Goal: Information Seeking & Learning: Learn about a topic

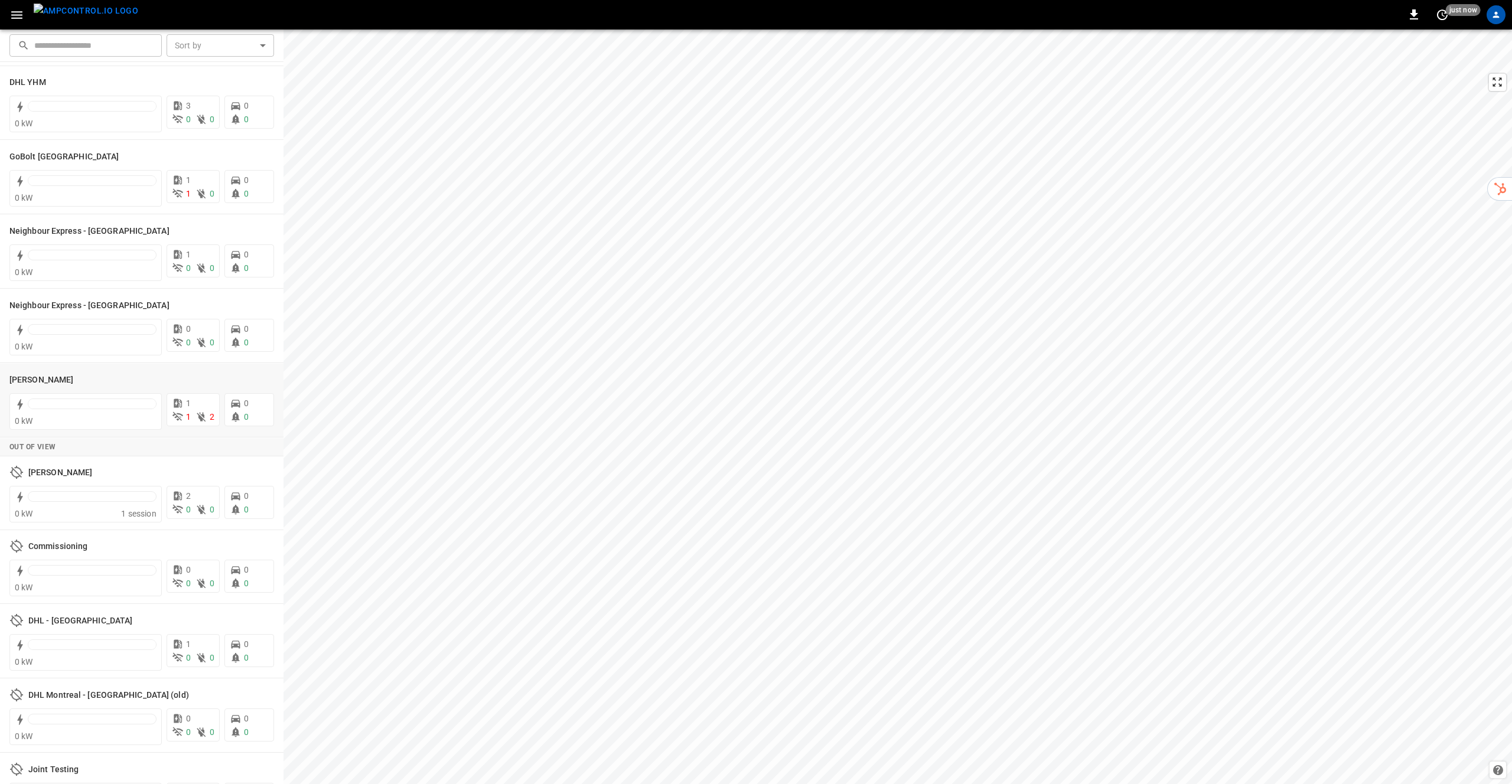
scroll to position [206, 0]
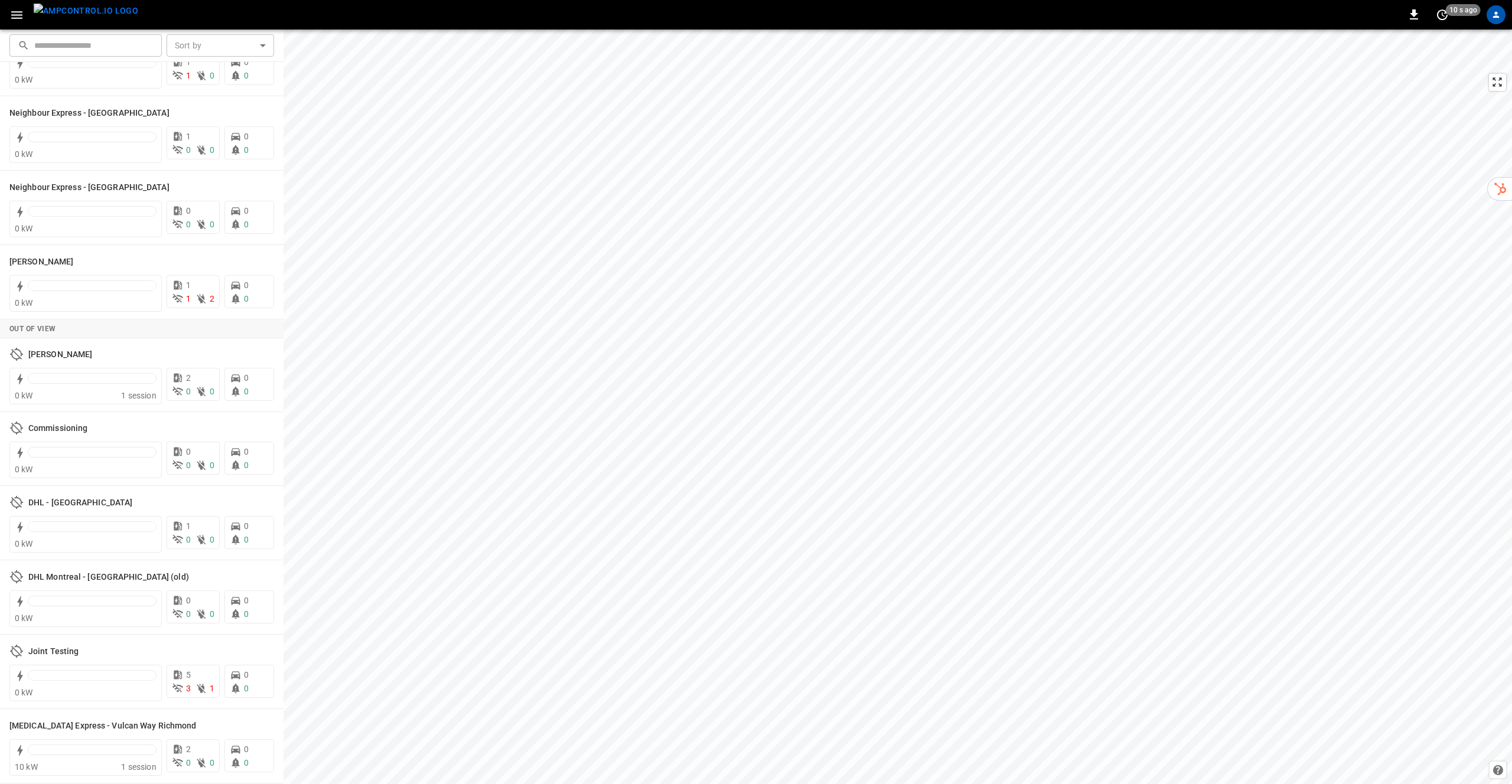
click at [32, 13] on button "menu" at bounding box center [86, 15] width 114 height 29
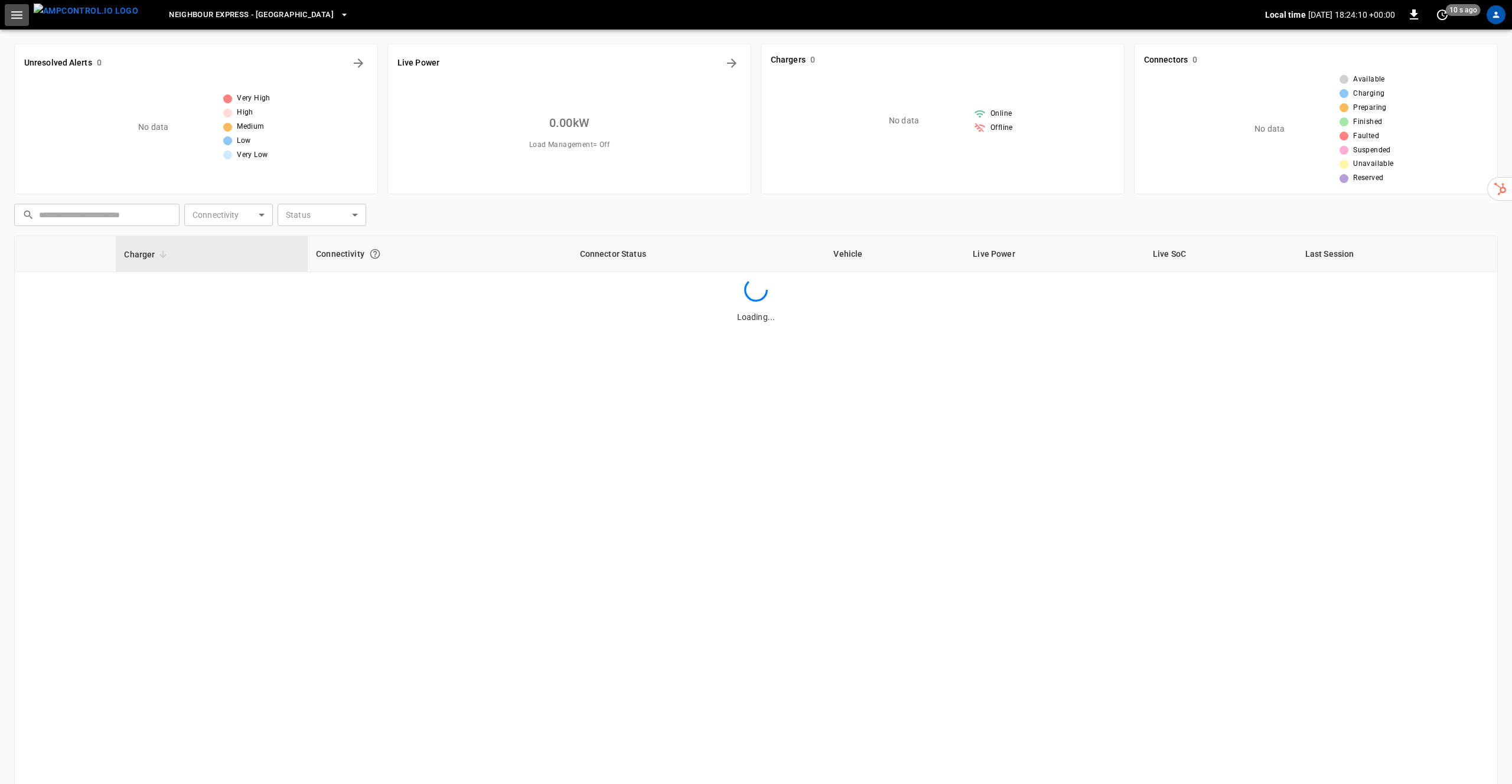
click at [11, 13] on icon "button" at bounding box center [17, 15] width 15 height 15
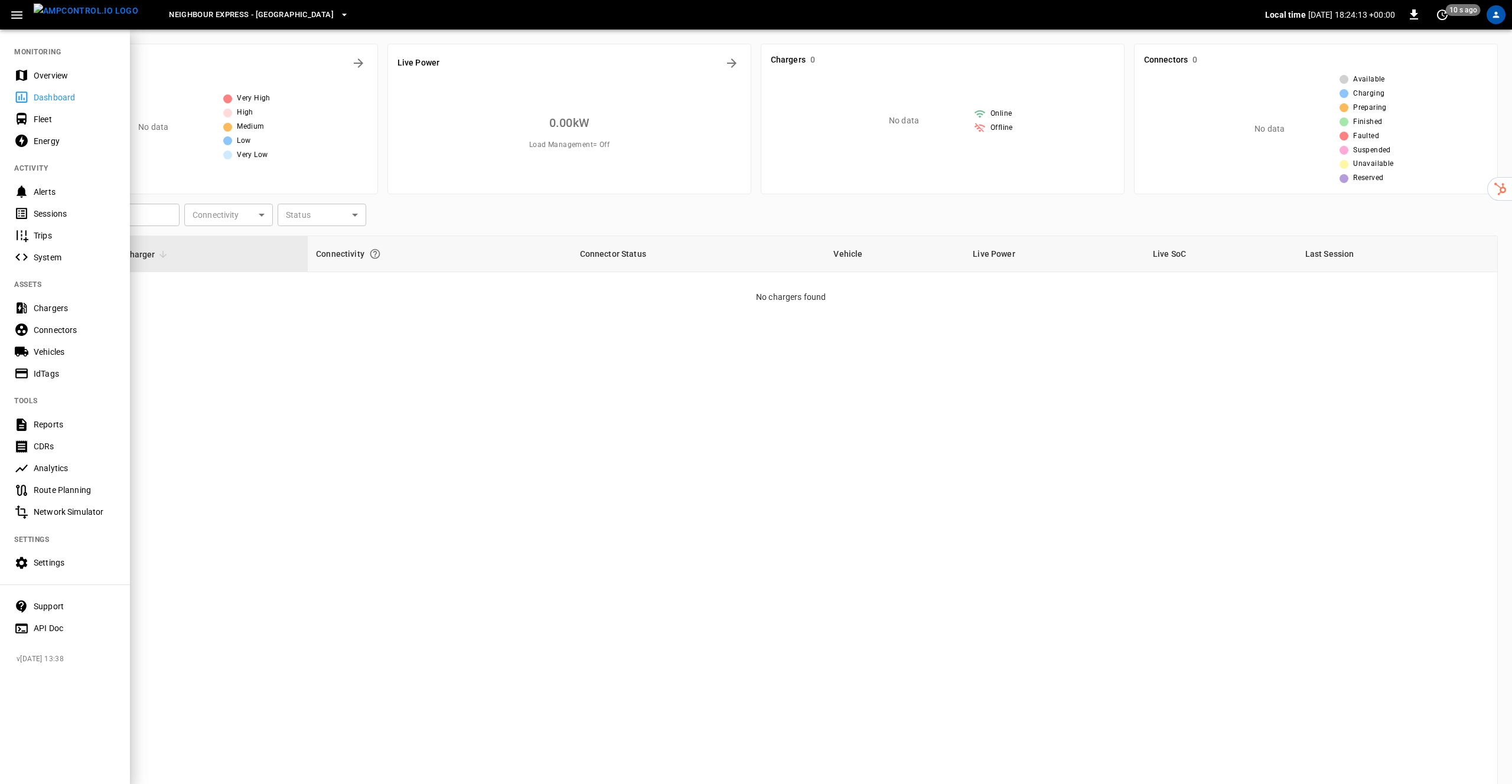
click at [72, 627] on div "API Doc" at bounding box center [74, 628] width 82 height 12
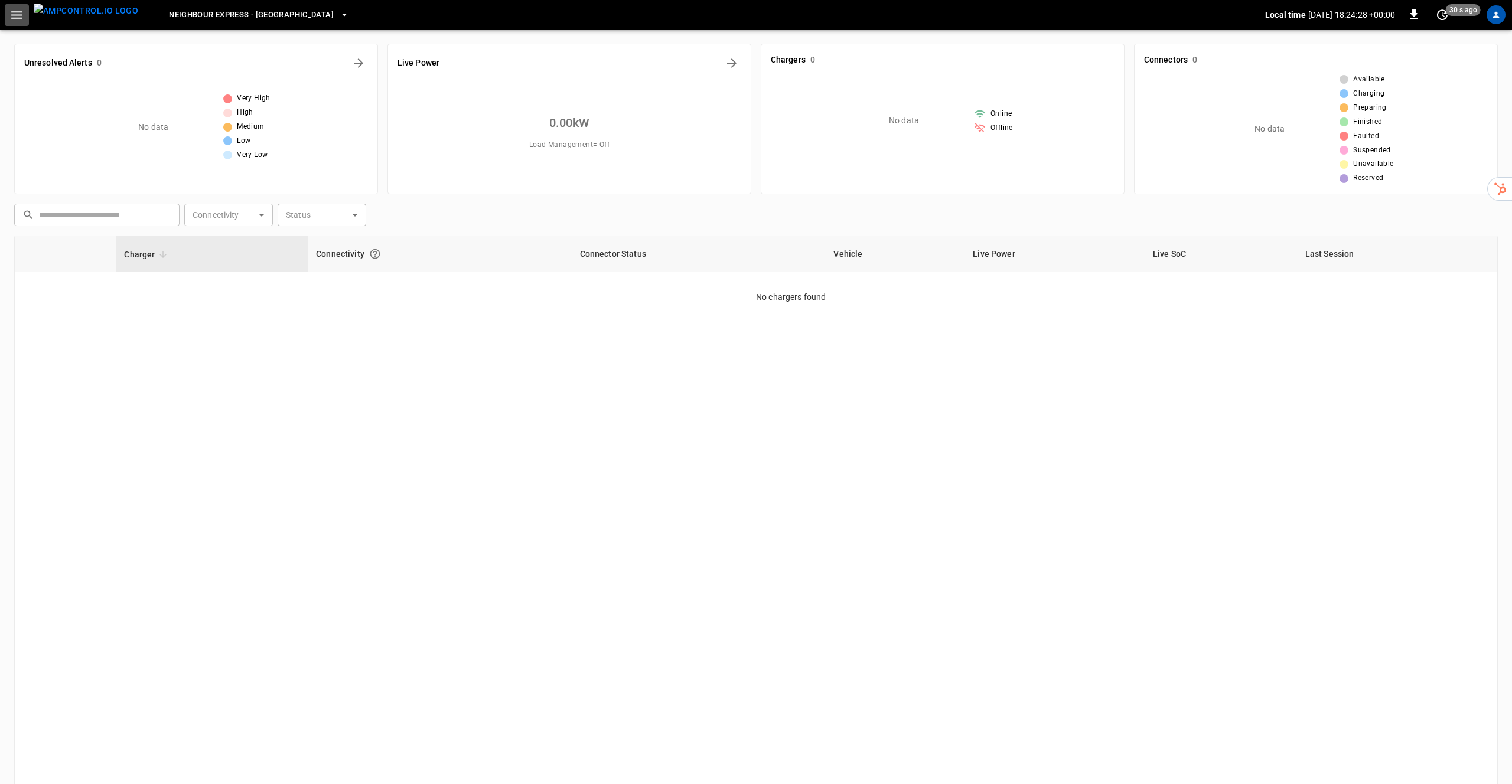
click at [24, 16] on icon "button" at bounding box center [17, 15] width 15 height 15
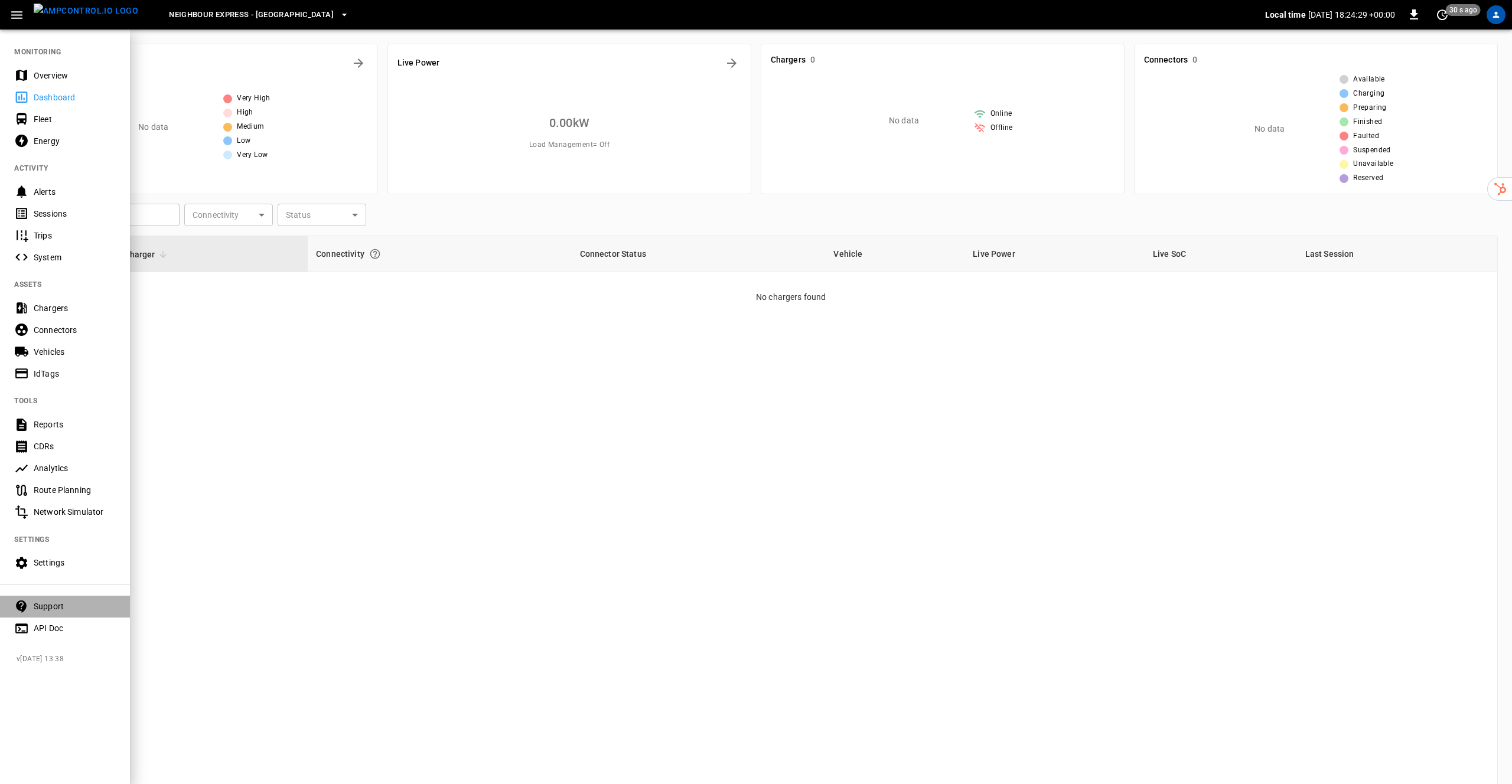
click at [61, 611] on div "Support" at bounding box center [74, 606] width 82 height 12
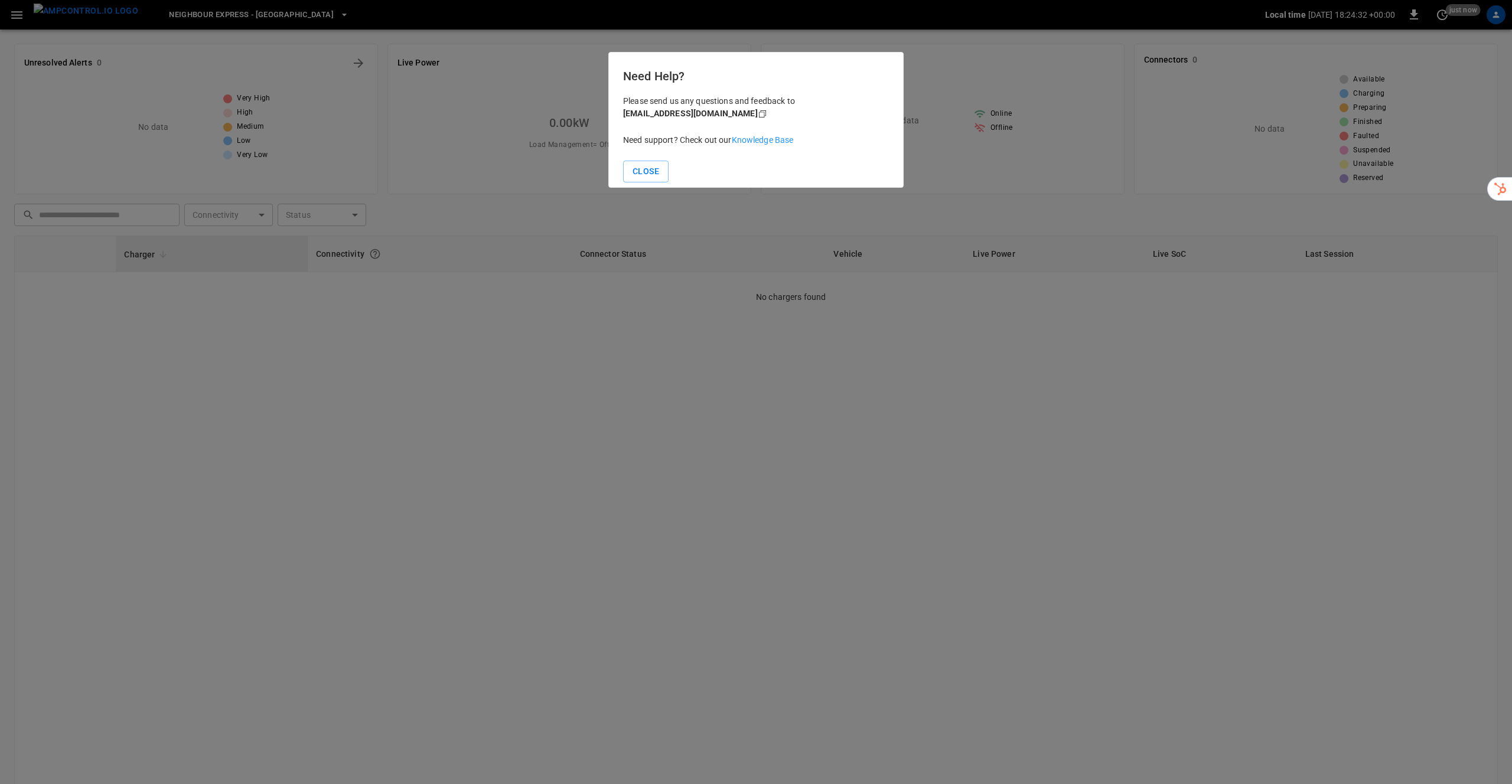
click at [772, 137] on link "Knowledge Base" at bounding box center [763, 139] width 62 height 9
drag, startPoint x: 650, startPoint y: 171, endPoint x: 708, endPoint y: 161, distance: 58.9
click at [650, 171] on button "Close" at bounding box center [646, 171] width 46 height 22
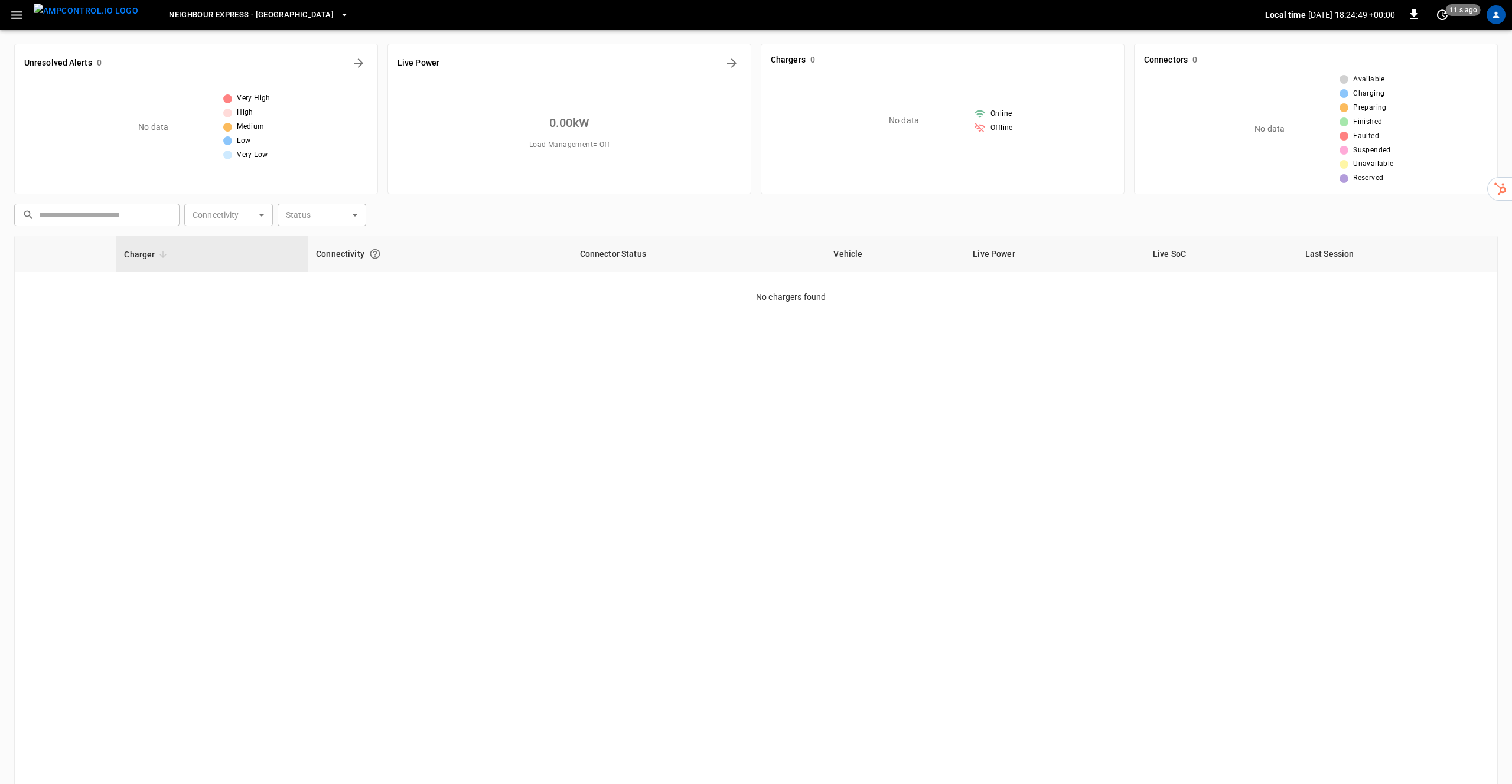
click at [18, 18] on icon "button" at bounding box center [17, 15] width 15 height 15
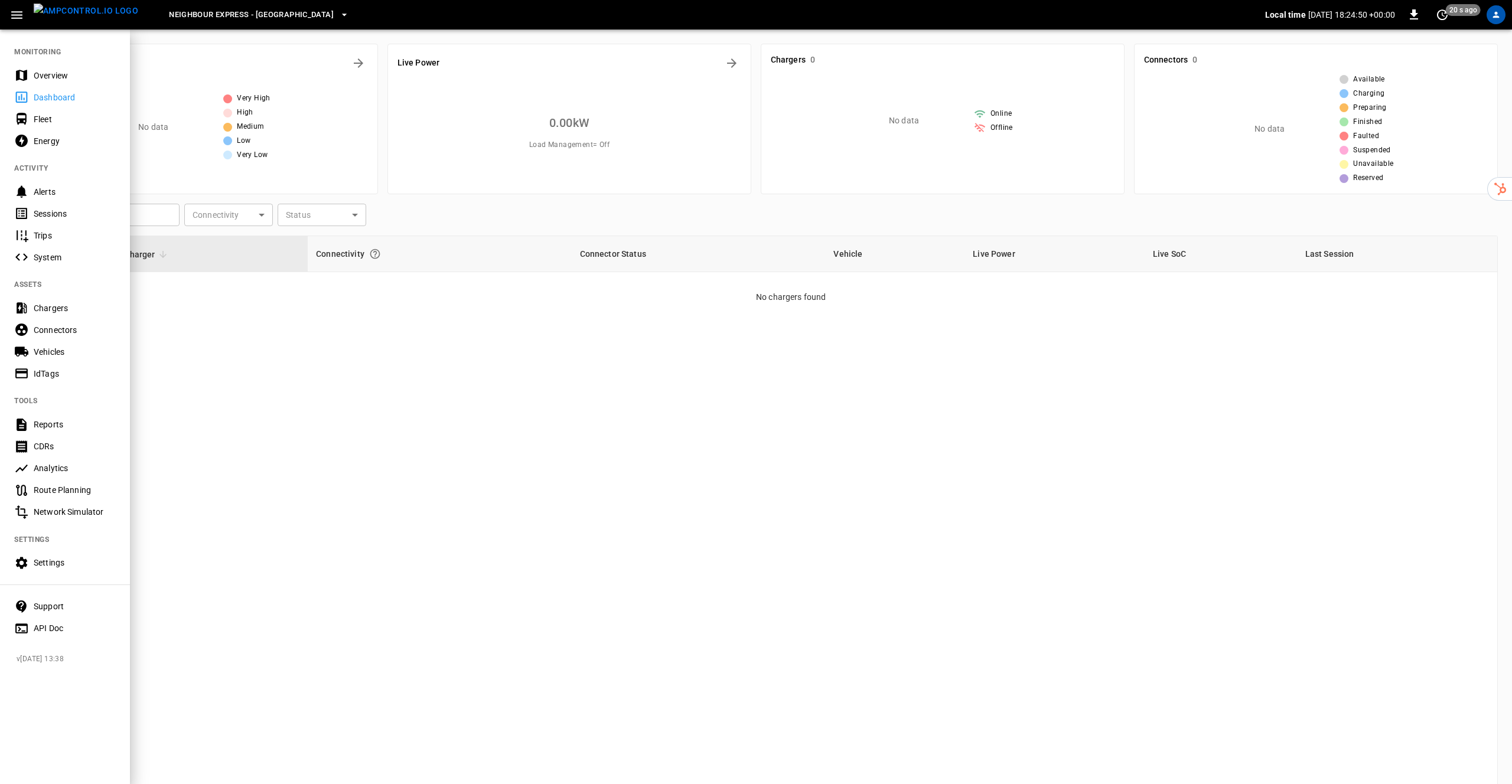
drag, startPoint x: 531, startPoint y: 331, endPoint x: 393, endPoint y: 171, distance: 211.3
click at [528, 327] on div at bounding box center [756, 392] width 1512 height 784
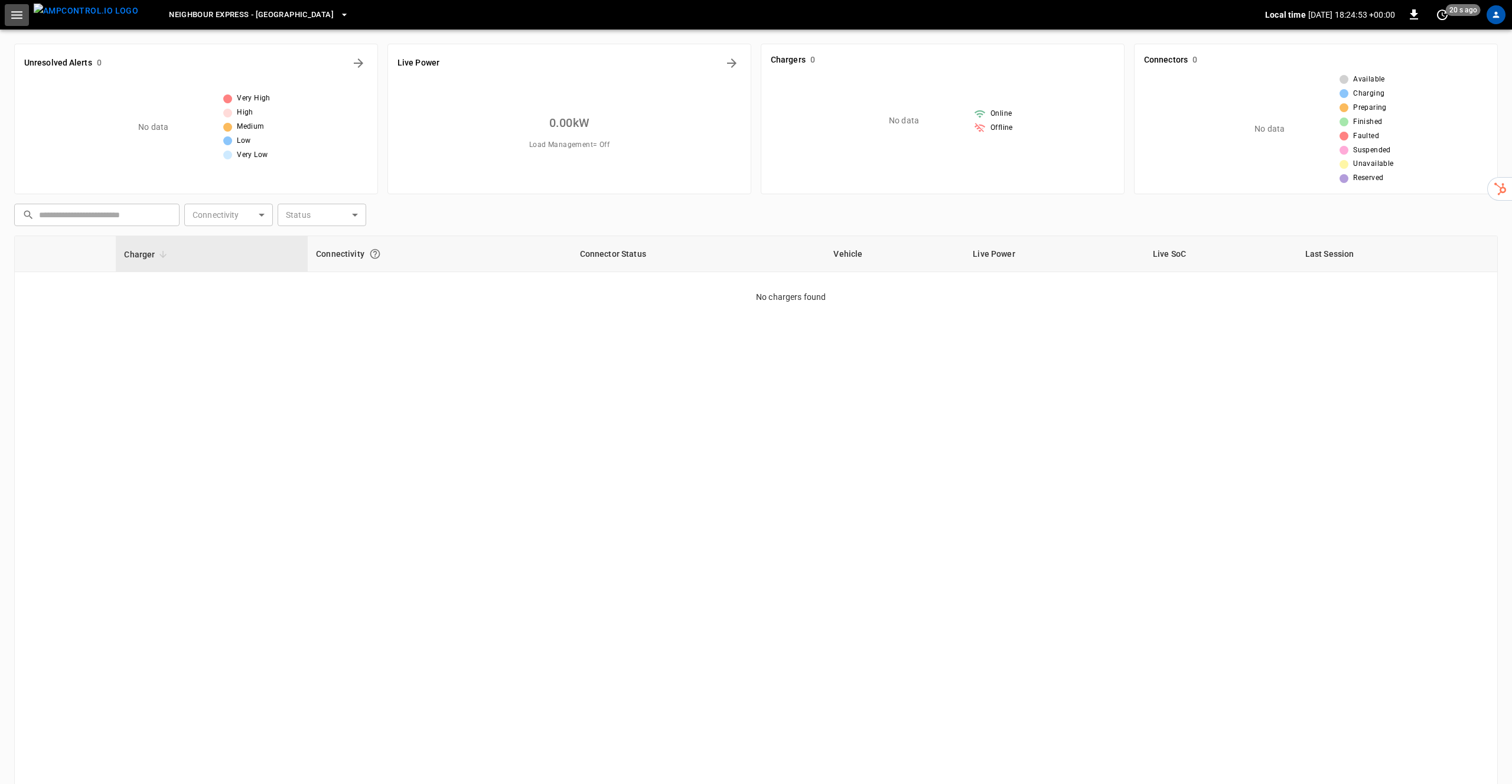
click at [9, 10] on icon "button" at bounding box center [17, 15] width 15 height 15
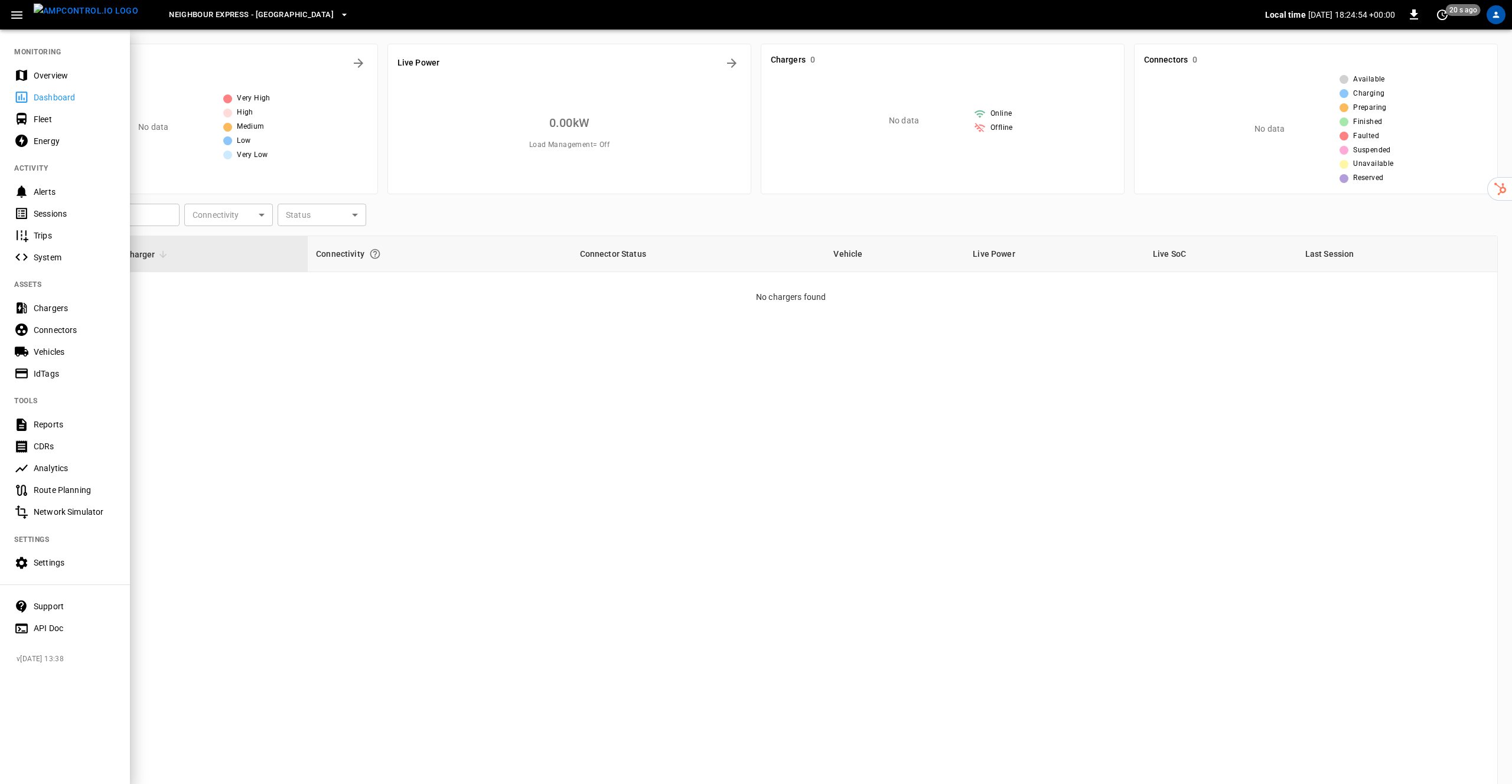
click at [53, 607] on div "Support" at bounding box center [74, 606] width 82 height 12
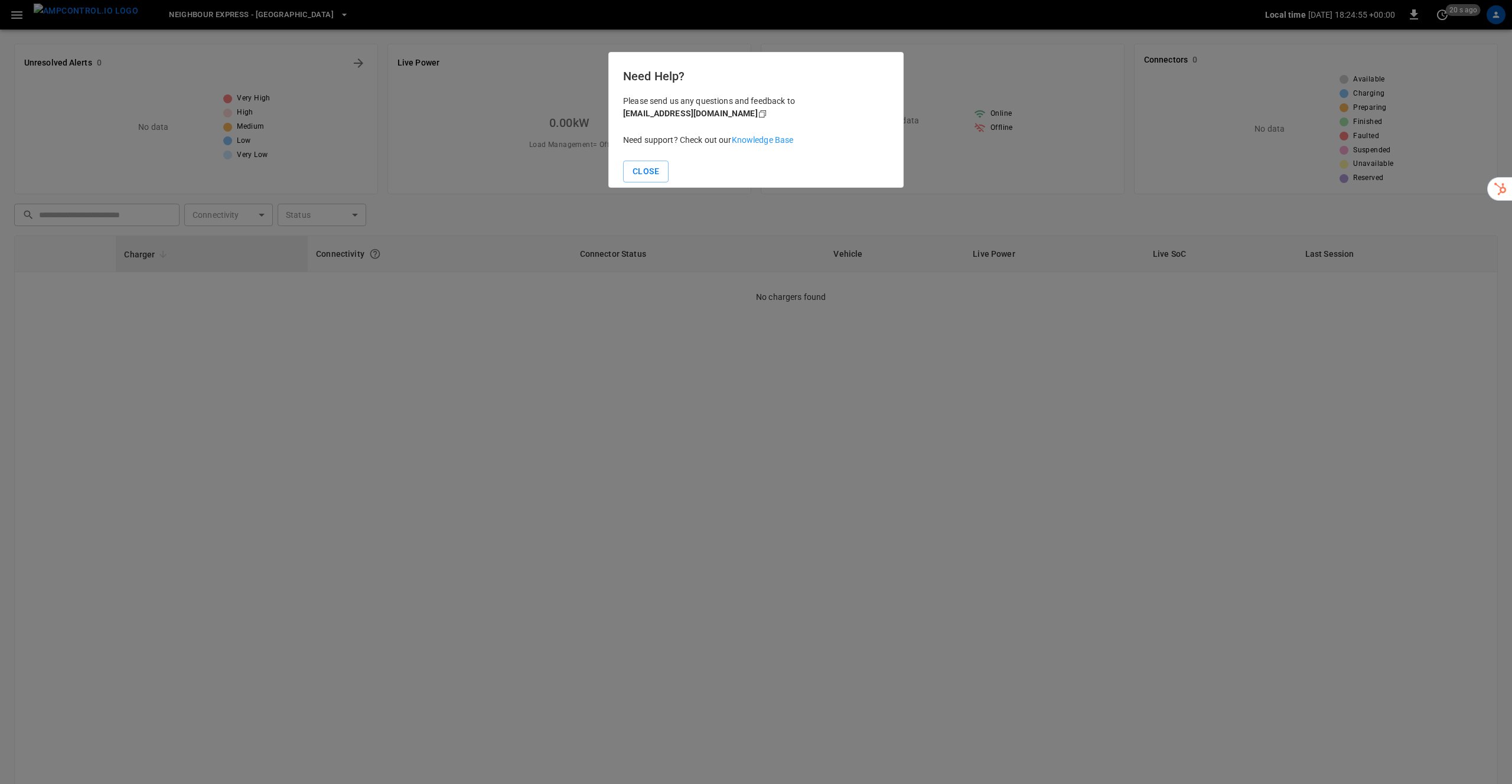
click at [763, 138] on link "Knowledge Base" at bounding box center [763, 139] width 62 height 9
